Goal: Task Accomplishment & Management: Manage account settings

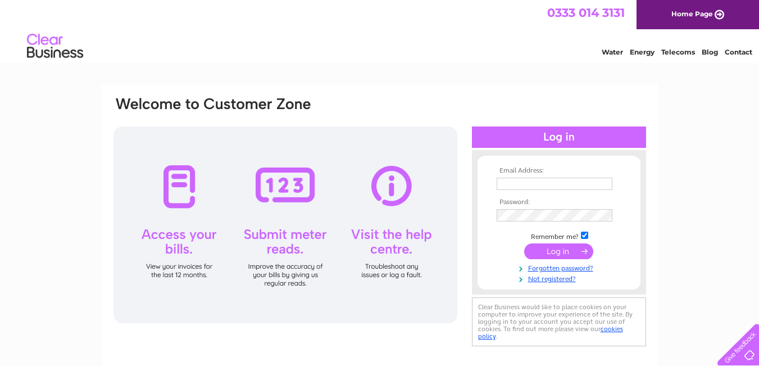
type input "[EMAIL_ADDRESS][DOMAIN_NAME]"
click at [552, 253] on input "submit" at bounding box center [558, 251] width 69 height 16
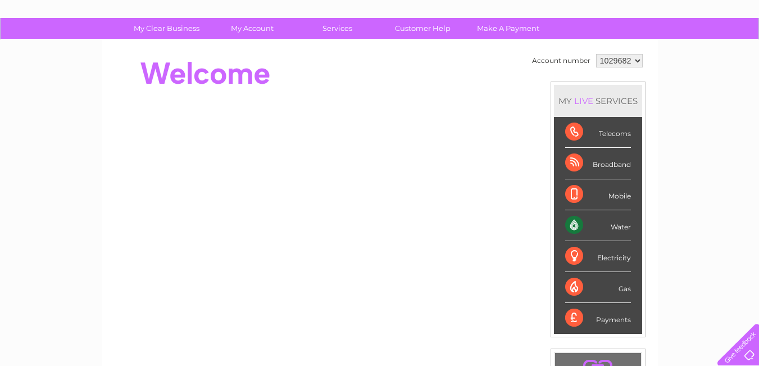
scroll to position [59, 0]
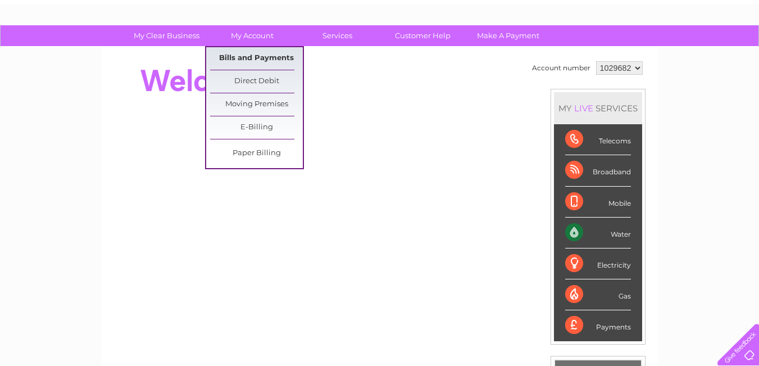
click at [262, 57] on link "Bills and Payments" at bounding box center [256, 58] width 93 height 22
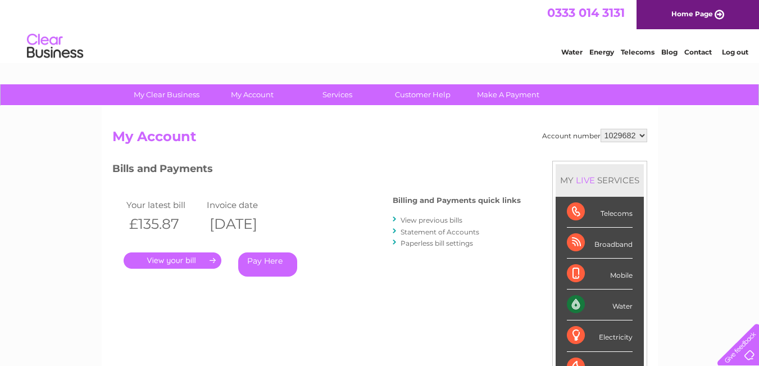
click at [187, 261] on link "." at bounding box center [173, 260] width 98 height 16
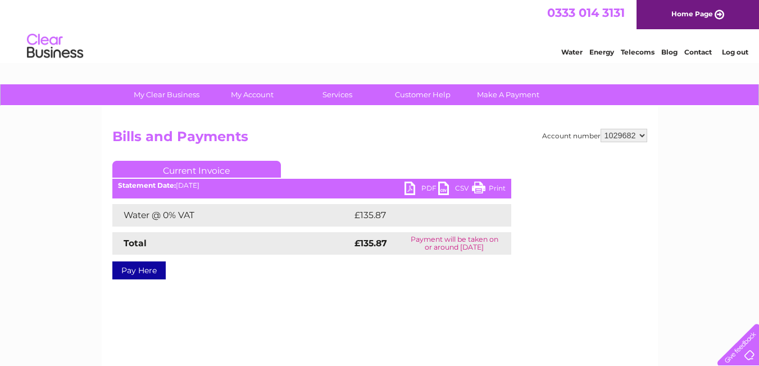
click at [420, 188] on link "PDF" at bounding box center [422, 189] width 34 height 16
